Goal: Information Seeking & Learning: Check status

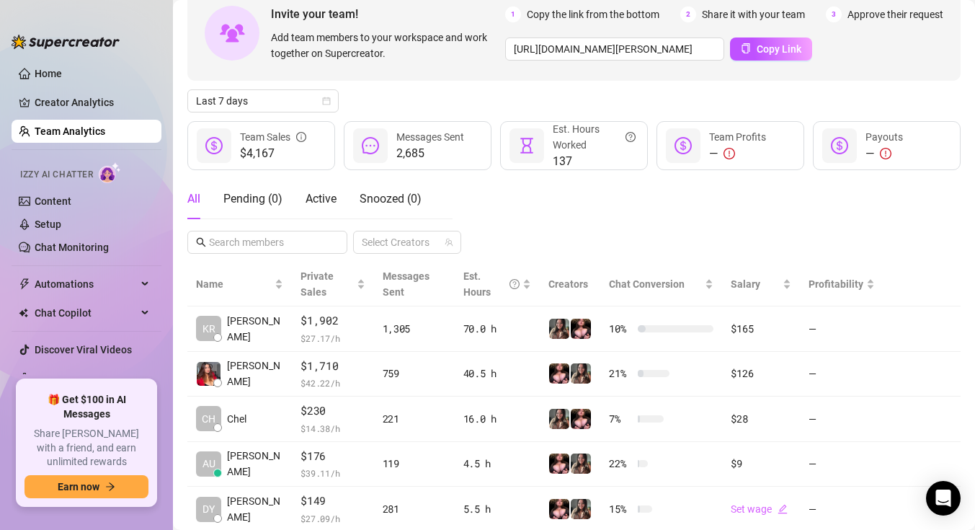
scroll to position [89, 0]
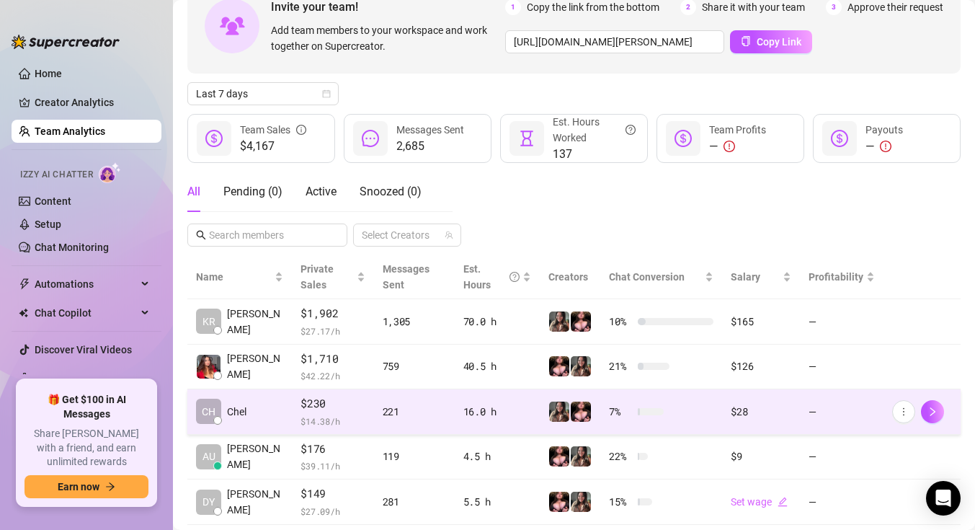
click at [273, 413] on td "CH Chel" at bounding box center [239, 411] width 104 height 45
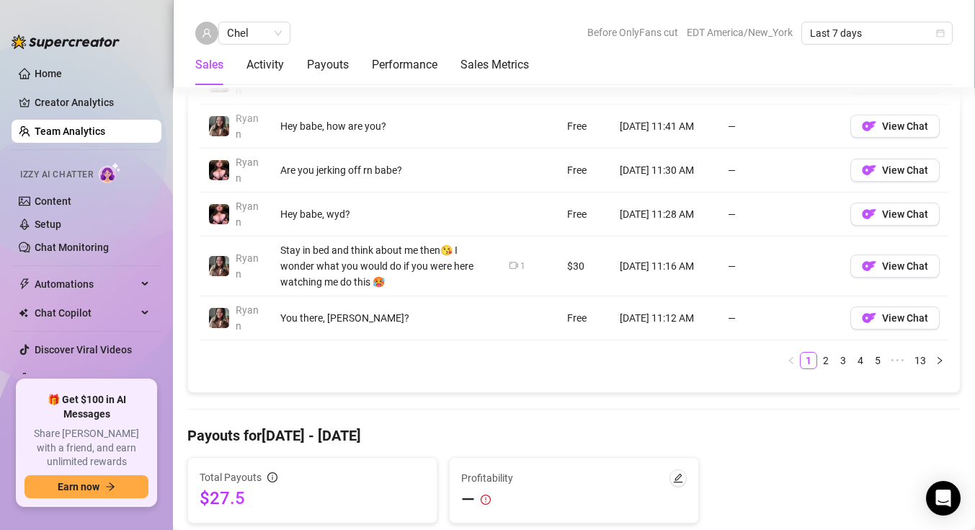
scroll to position [1274, 0]
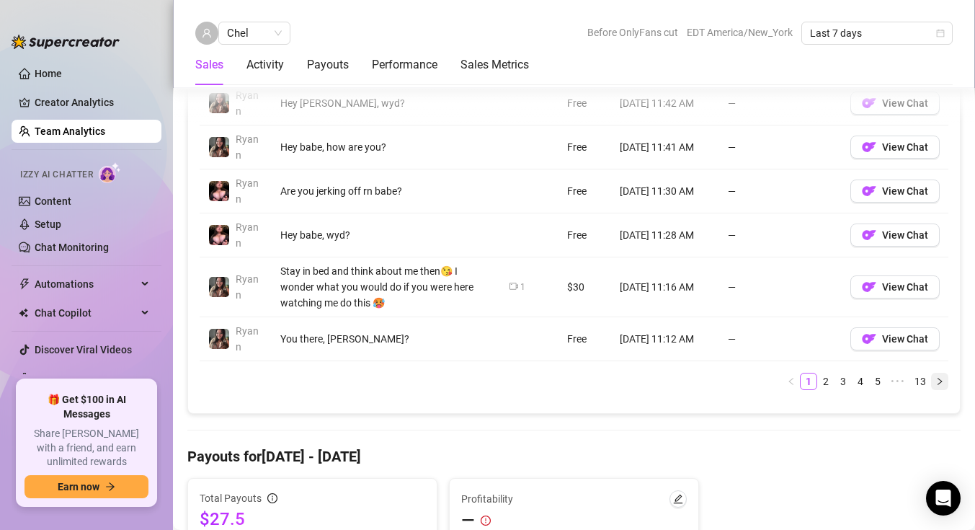
click at [935, 382] on icon "right" at bounding box center [939, 381] width 9 height 9
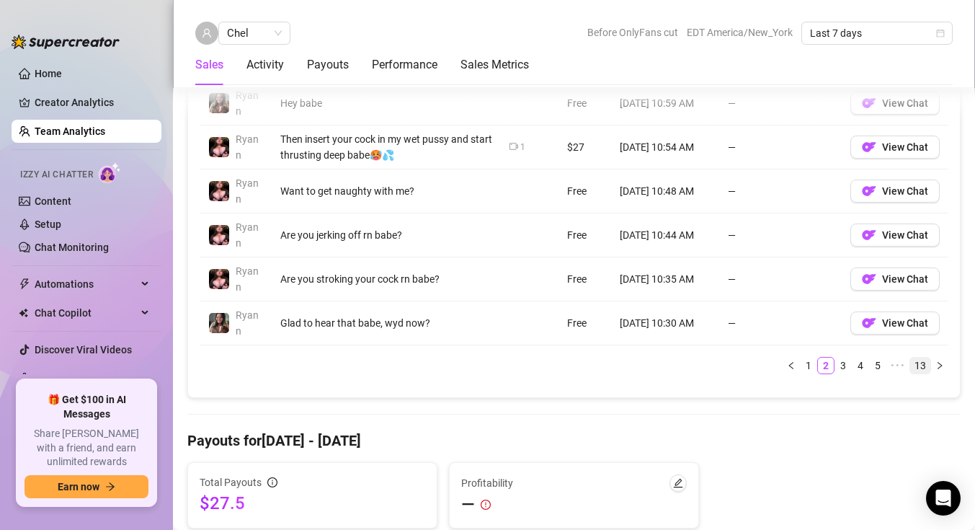
click at [925, 367] on link "13" at bounding box center [920, 365] width 20 height 16
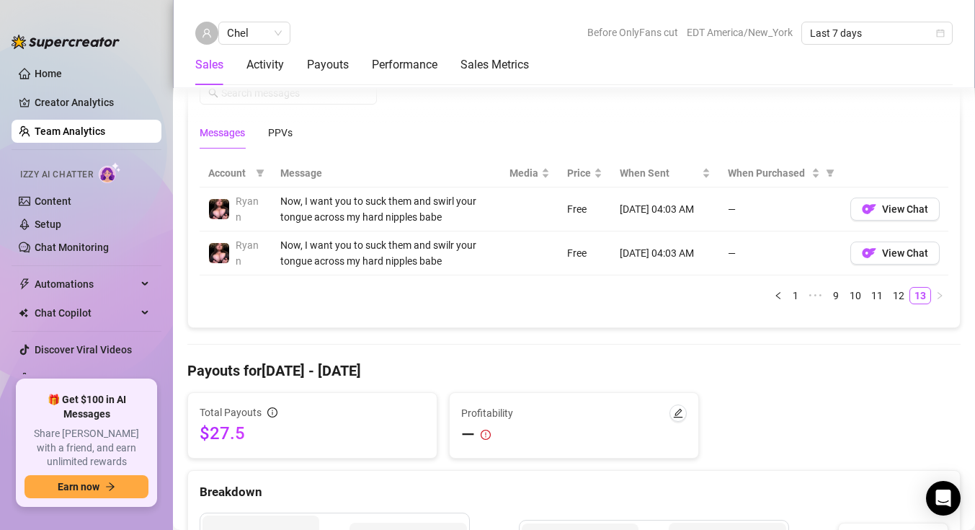
scroll to position [982, 0]
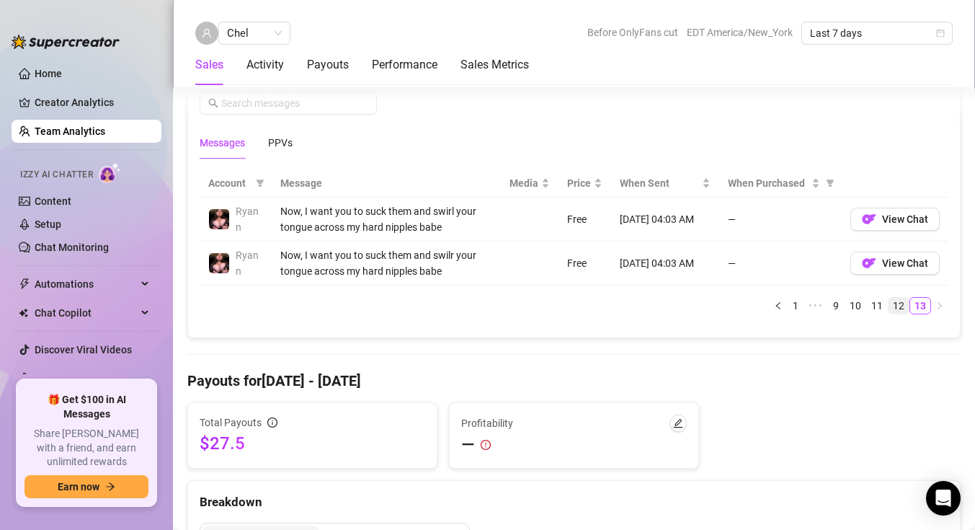
click at [902, 307] on link "12" at bounding box center [899, 306] width 20 height 16
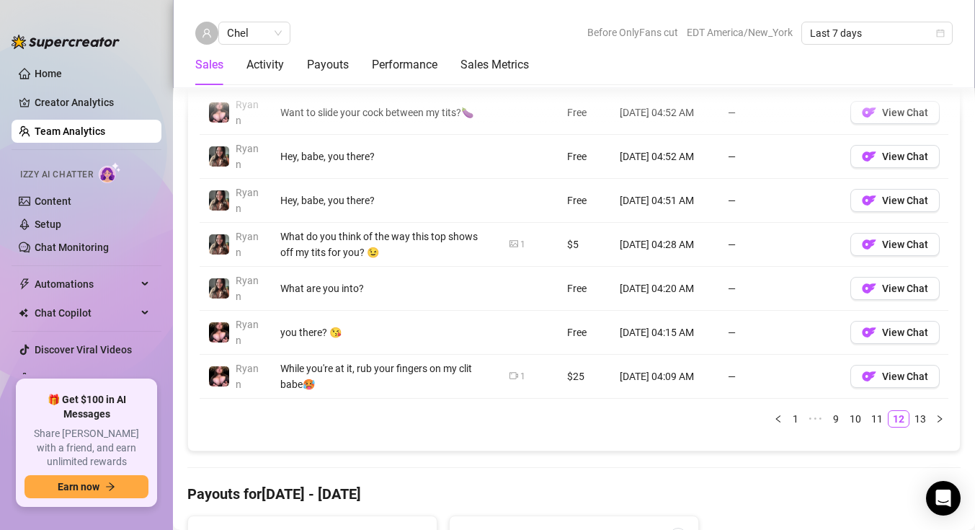
scroll to position [1224, 0]
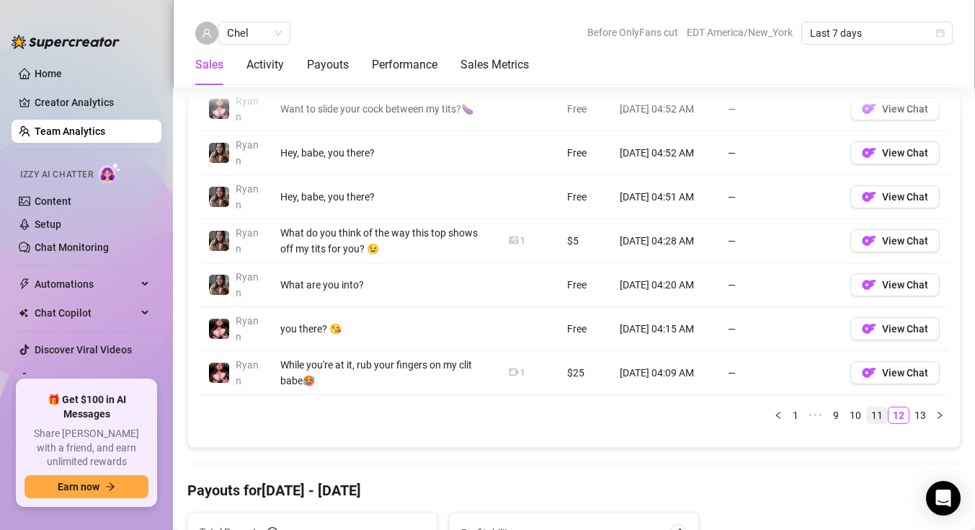
click at [879, 414] on link "11" at bounding box center [877, 415] width 20 height 16
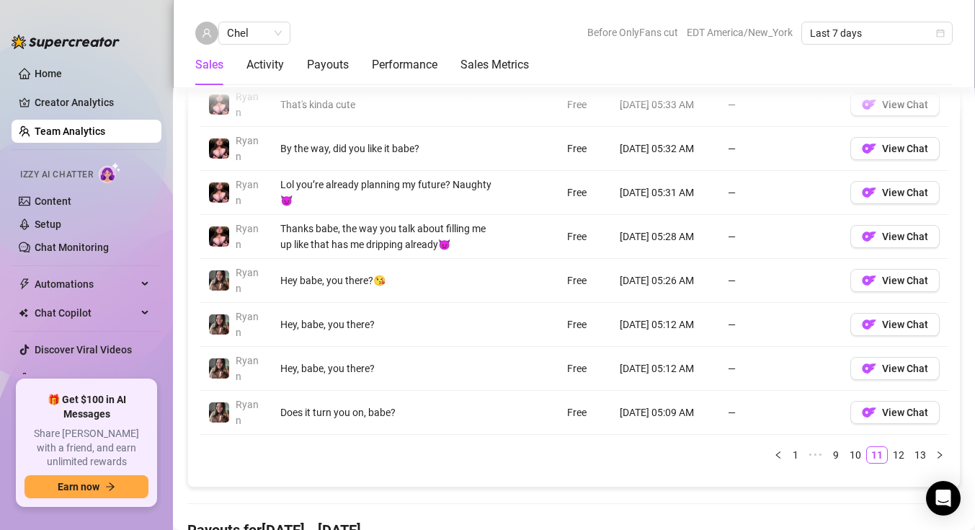
scroll to position [1213, 0]
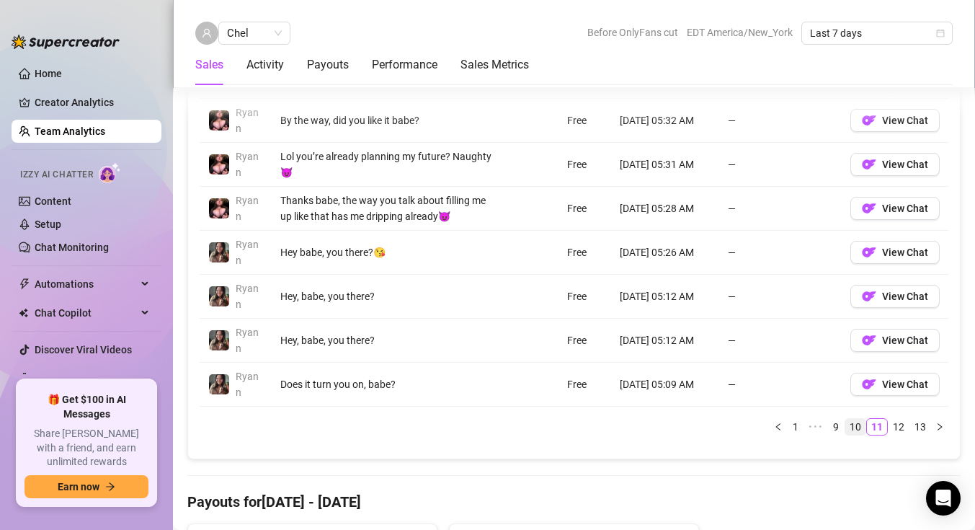
click at [854, 428] on link "10" at bounding box center [855, 427] width 20 height 16
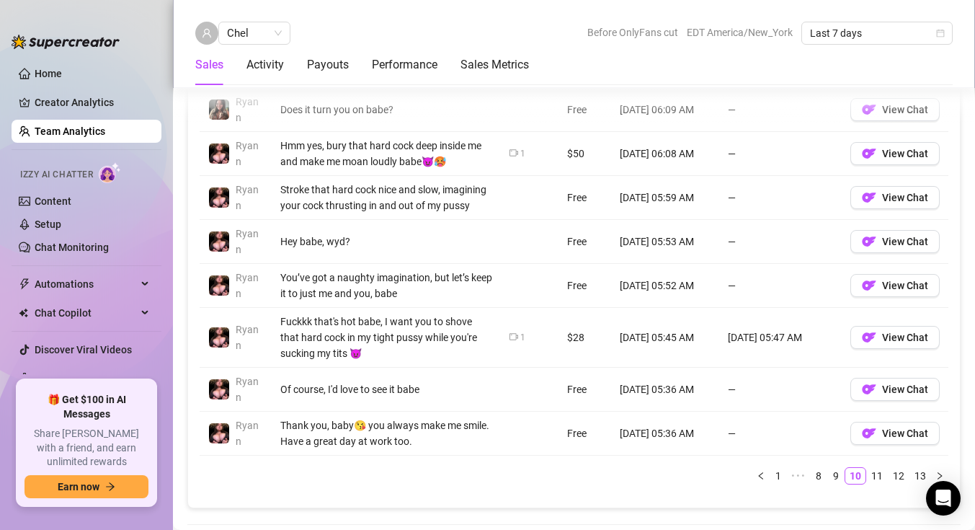
scroll to position [1193, 0]
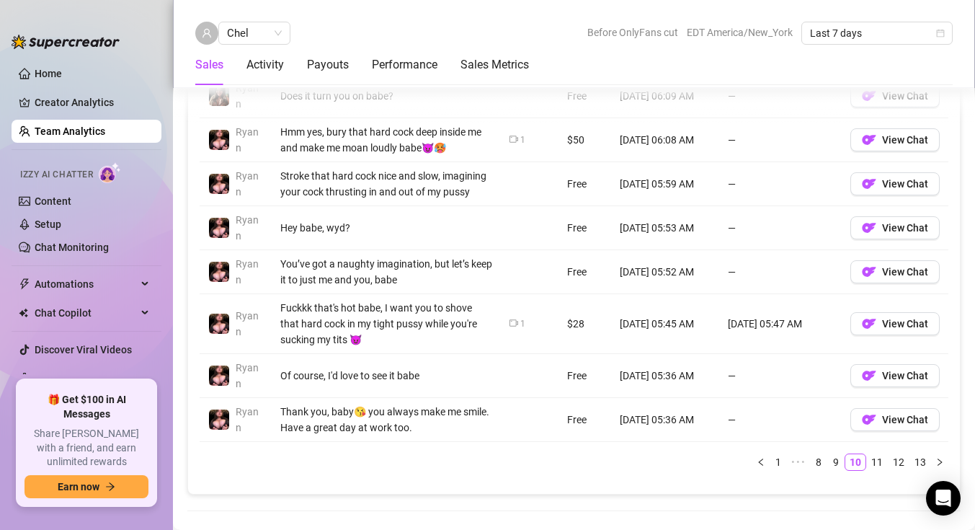
click at [836, 458] on link "9" at bounding box center [836, 462] width 16 height 16
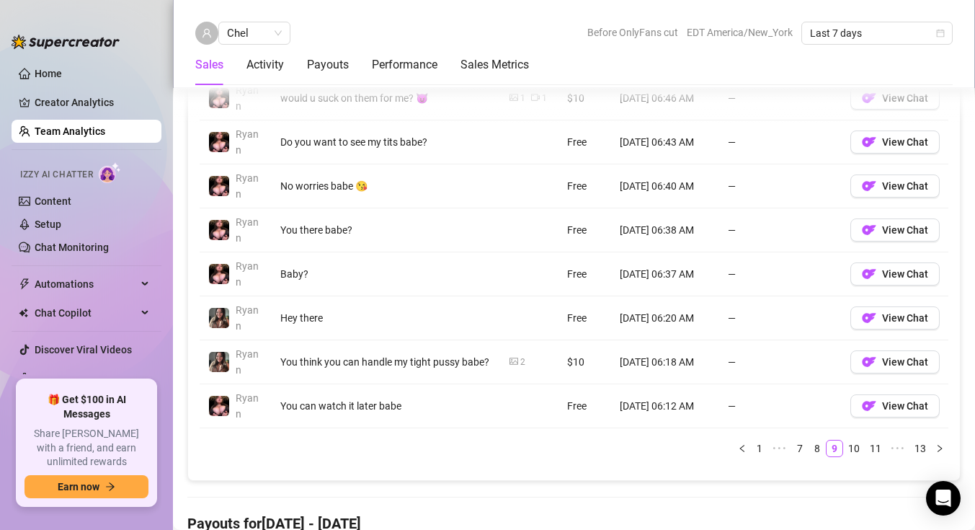
scroll to position [1218, 0]
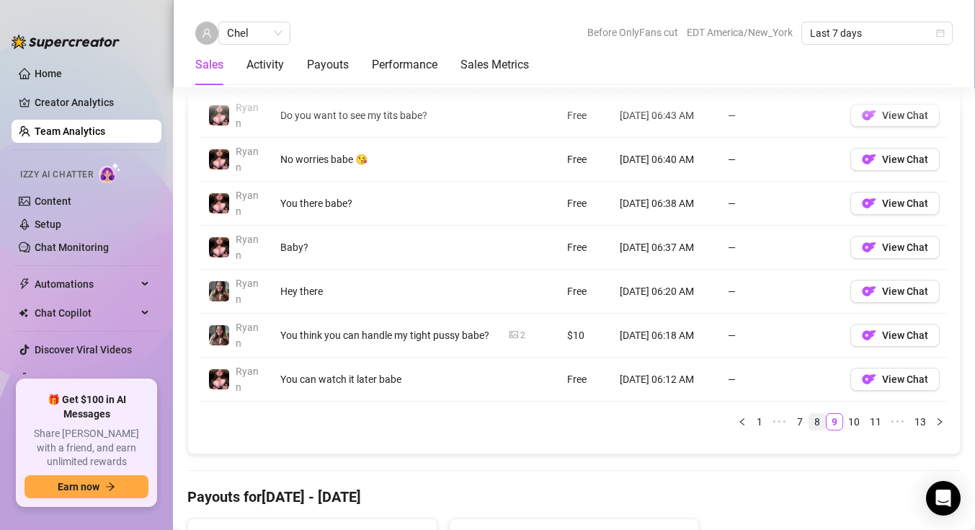
click at [818, 419] on link "8" at bounding box center [817, 422] width 16 height 16
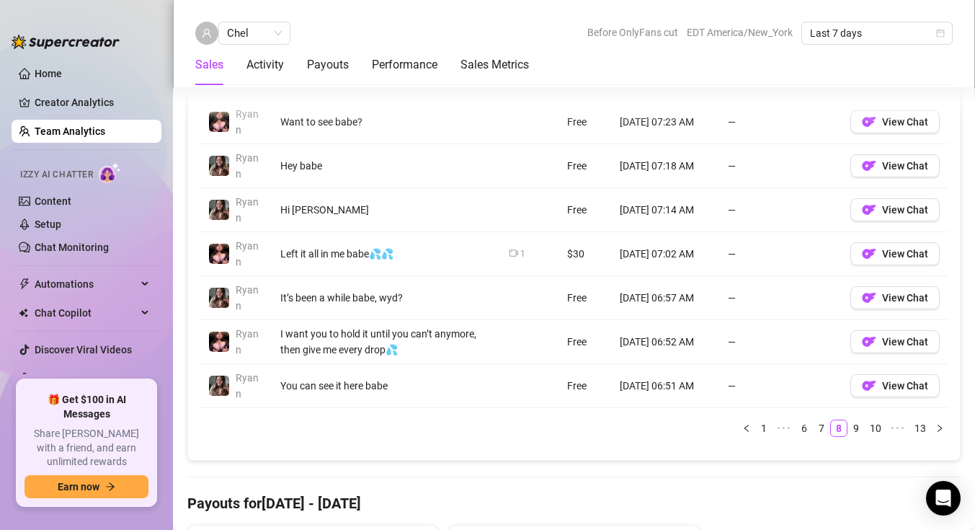
scroll to position [1219, 0]
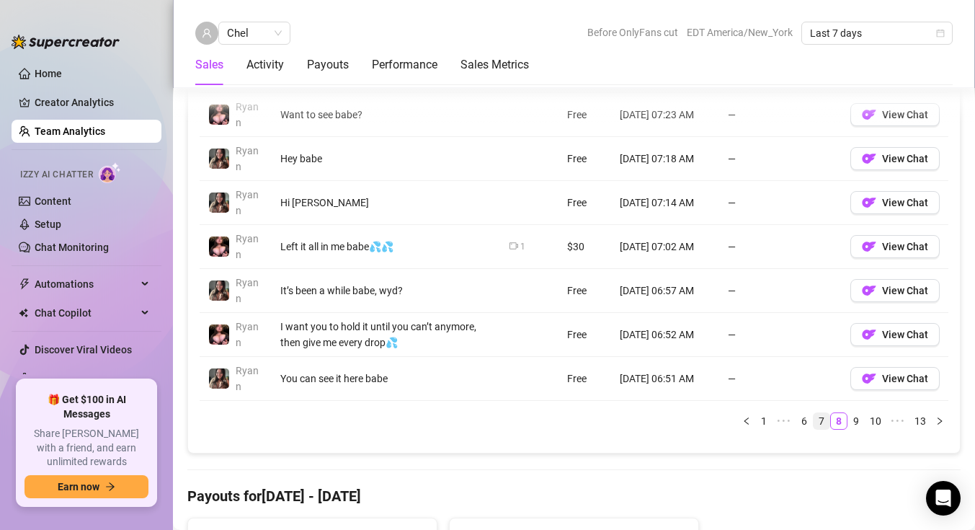
click at [824, 427] on link "7" at bounding box center [822, 421] width 16 height 16
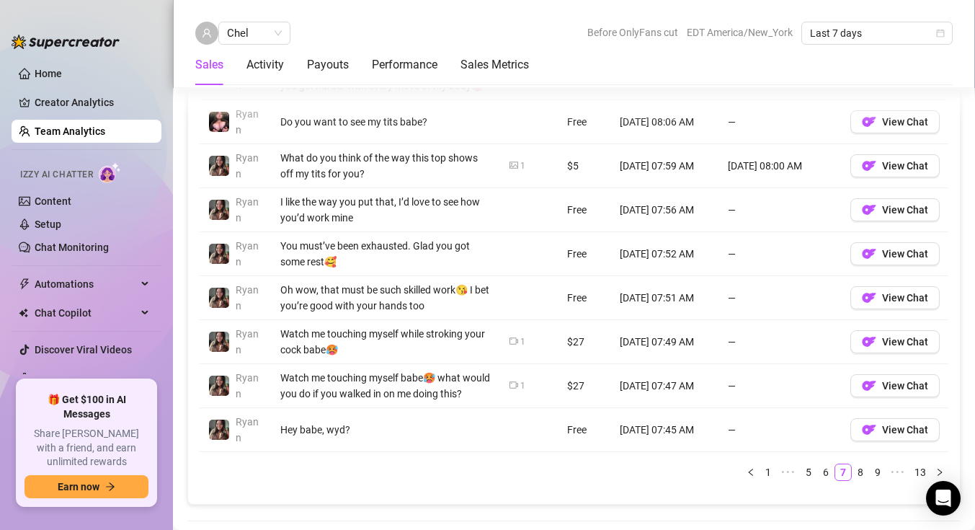
scroll to position [1173, 0]
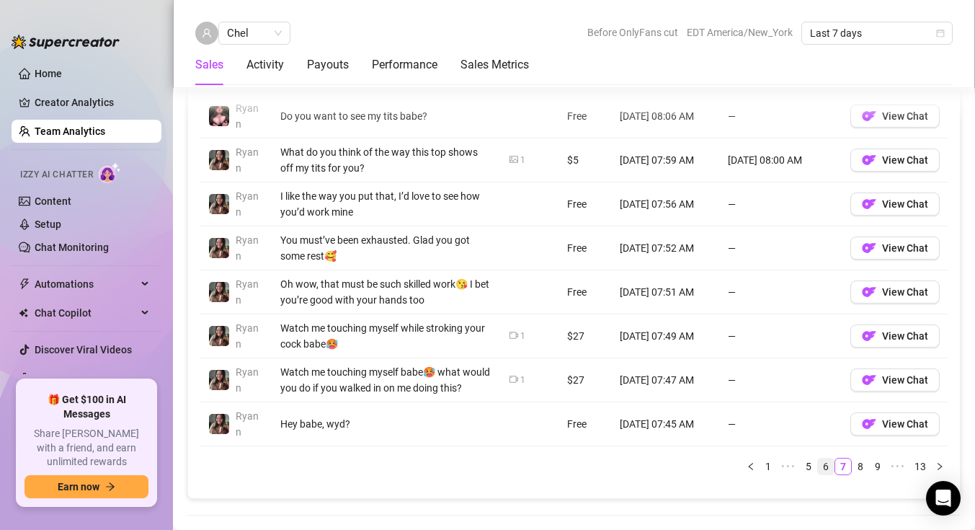
click at [830, 471] on link "6" at bounding box center [826, 466] width 16 height 16
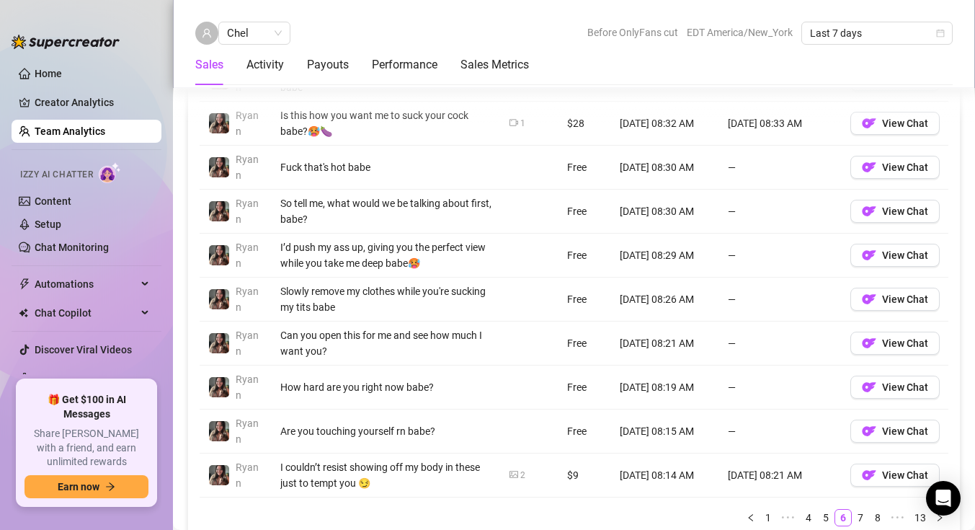
scroll to position [1198, 0]
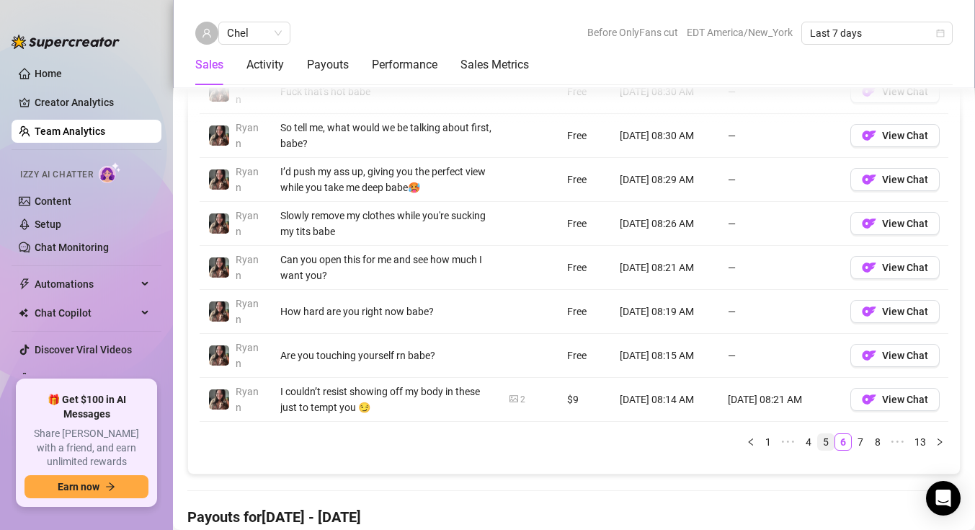
click at [829, 444] on link "5" at bounding box center [826, 442] width 16 height 16
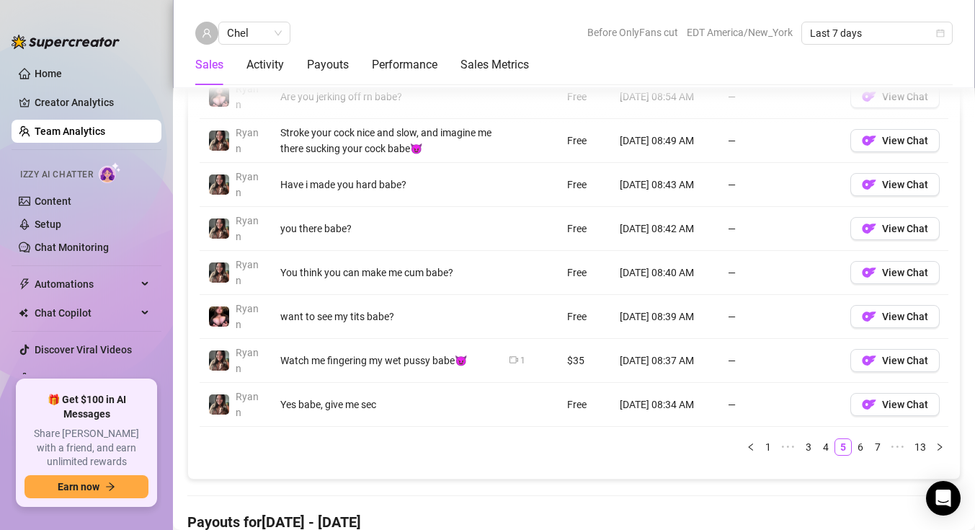
scroll to position [1193, 0]
click at [829, 443] on link "4" at bounding box center [826, 446] width 16 height 16
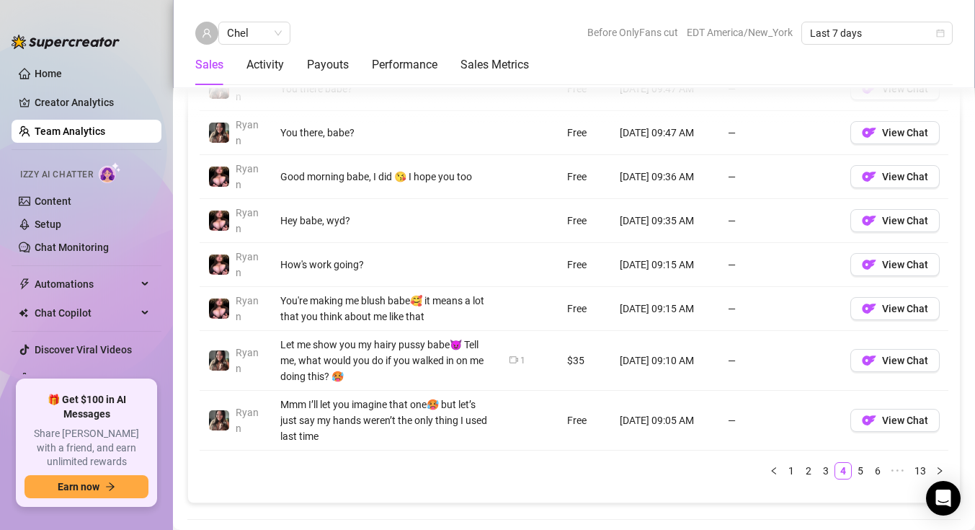
scroll to position [1230, 0]
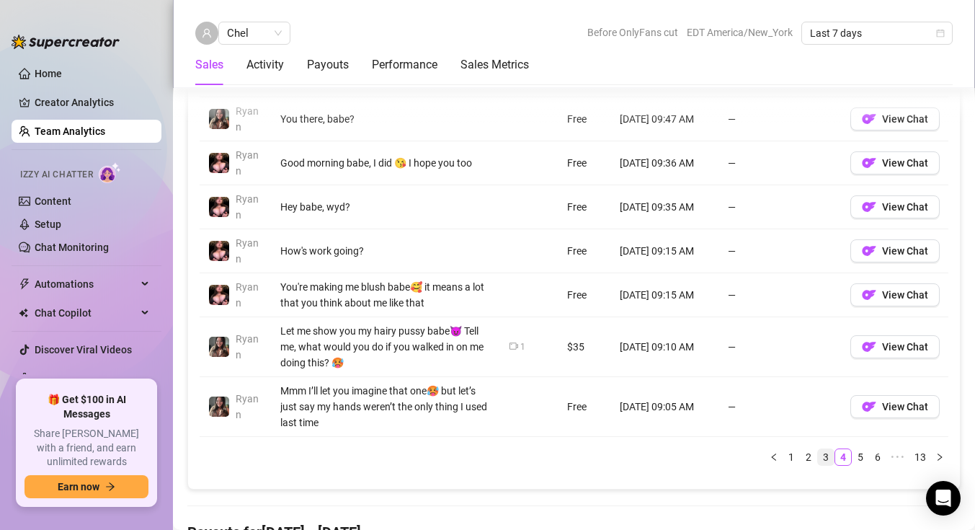
click at [828, 462] on link "3" at bounding box center [826, 457] width 16 height 16
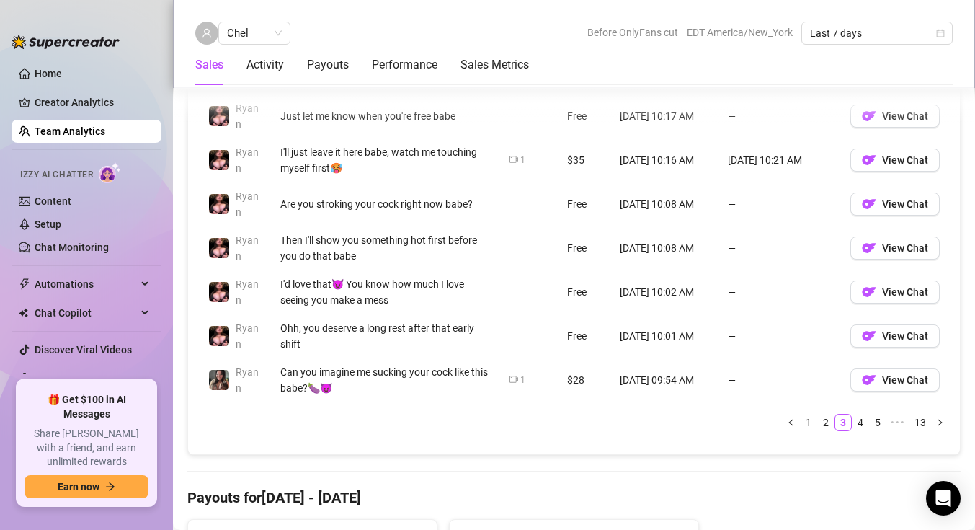
scroll to position [1237, 0]
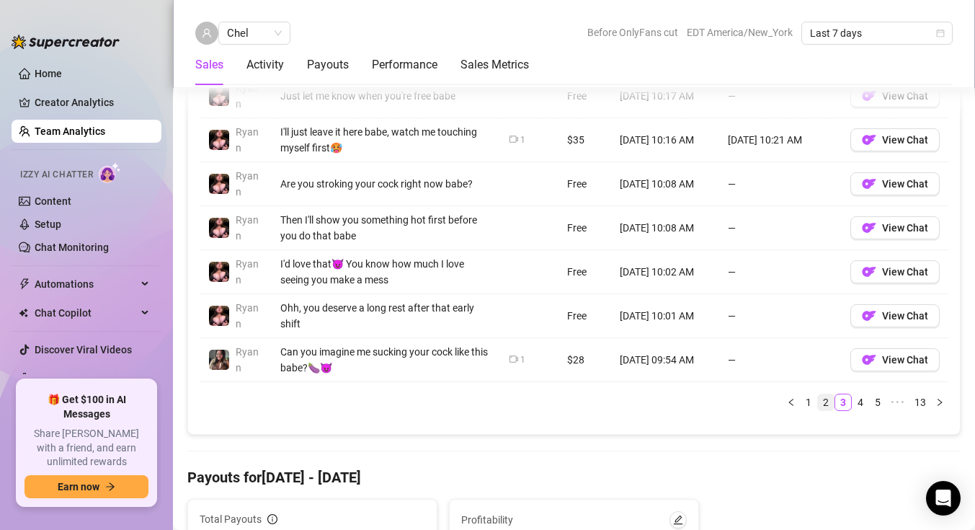
click at [826, 399] on link "2" at bounding box center [826, 402] width 16 height 16
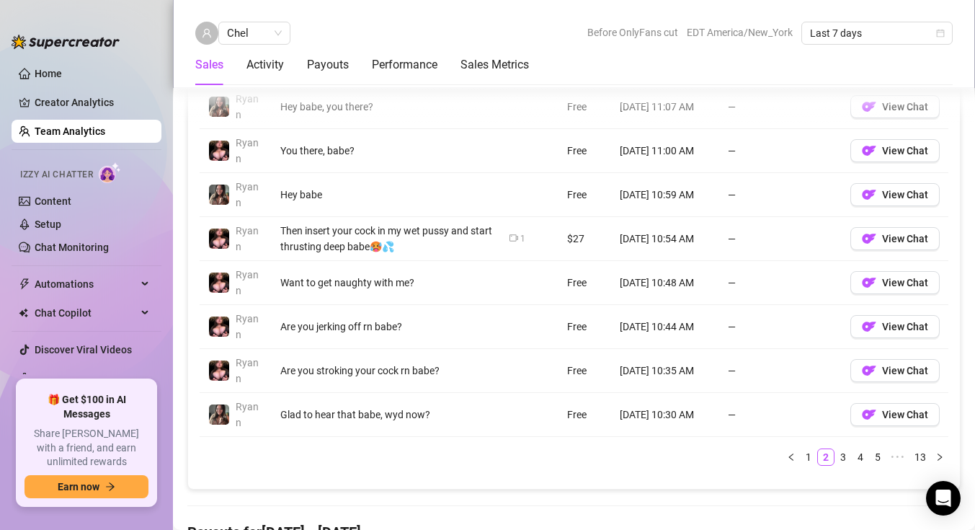
scroll to position [1192, 0]
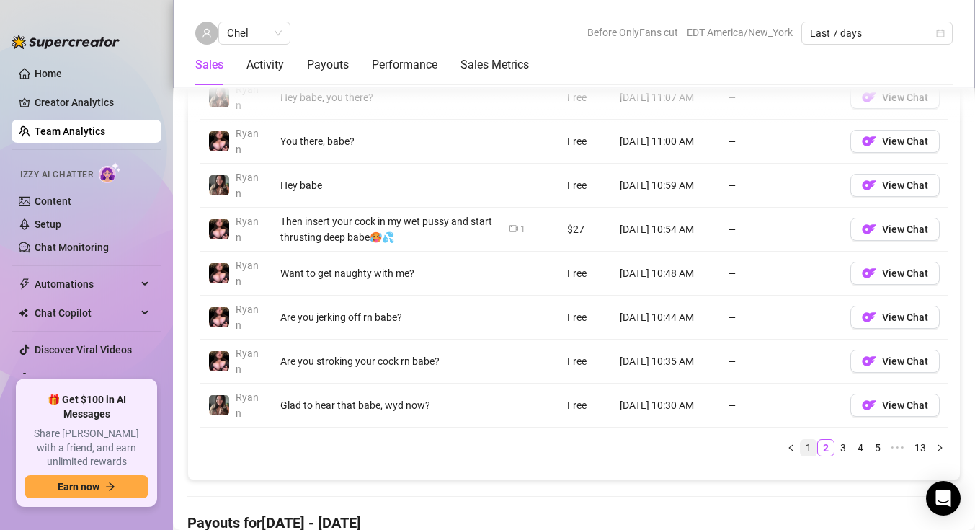
click at [805, 446] on link "1" at bounding box center [809, 448] width 16 height 16
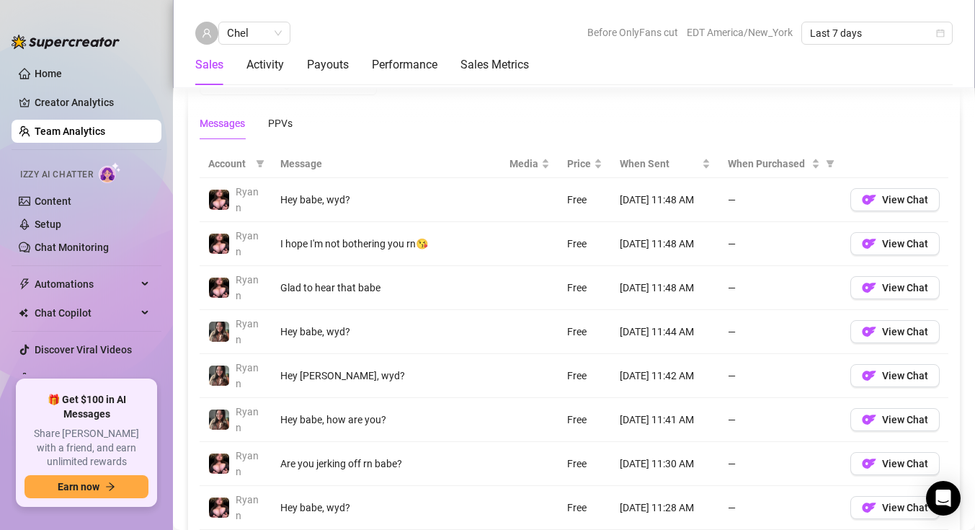
scroll to position [992, 0]
